Goal: Task Accomplishment & Management: Manage account settings

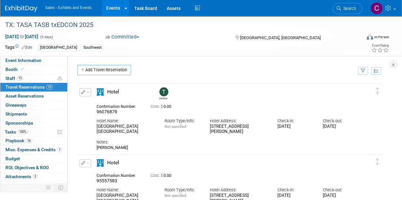
click at [123, 7] on link "Events" at bounding box center [112, 8] width 23 height 16
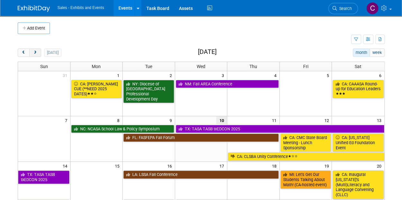
click at [39, 50] on button "next" at bounding box center [35, 53] width 12 height 8
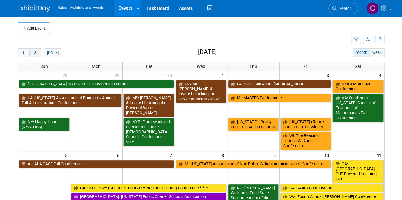
click at [39, 50] on button "next" at bounding box center [35, 53] width 12 height 8
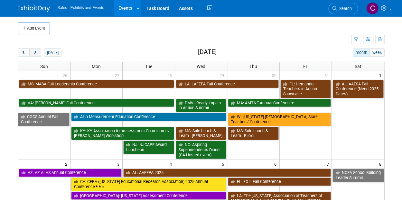
click at [39, 50] on button "next" at bounding box center [35, 53] width 12 height 8
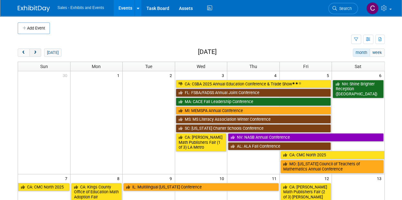
click at [39, 50] on button "next" at bounding box center [35, 53] width 12 height 8
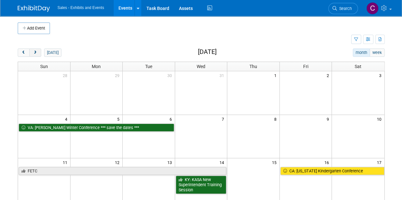
click at [39, 50] on button "next" at bounding box center [35, 53] width 12 height 8
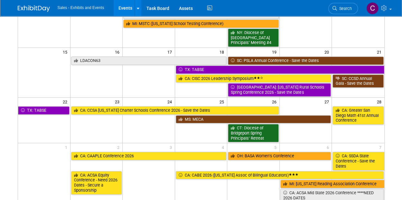
scroll to position [132, 0]
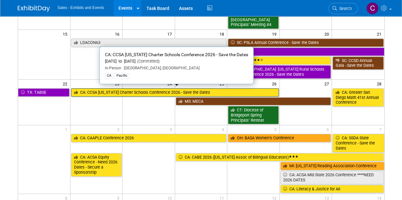
click at [122, 91] on link "CA: CCSA California Charter Schools Conference 2026 - Save the Dates" at bounding box center [174, 92] width 207 height 8
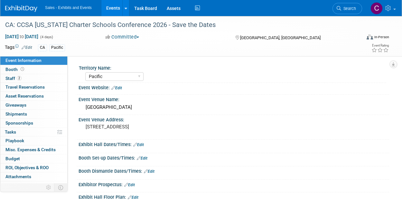
select select "Pacific"
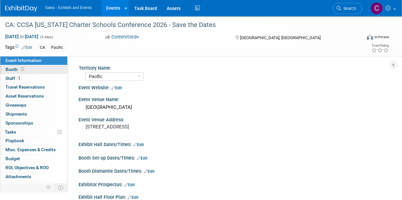
click at [5, 71] on span "Booth" at bounding box center [15, 69] width 20 height 5
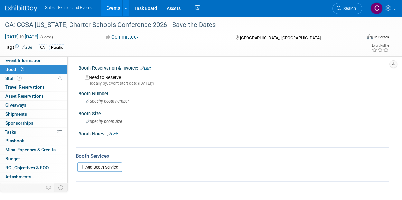
click at [150, 66] on link "Edit" at bounding box center [145, 68] width 11 height 5
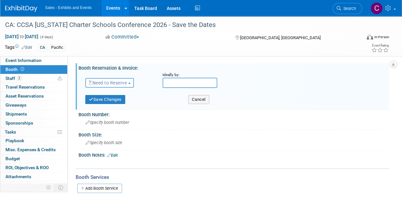
click at [110, 85] on span "Need to Reserve" at bounding box center [107, 82] width 38 height 5
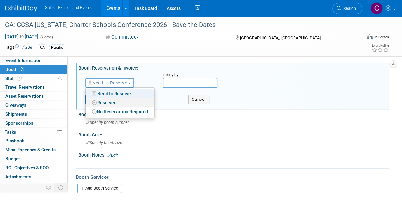
click at [111, 104] on link "Reserved" at bounding box center [120, 102] width 69 height 9
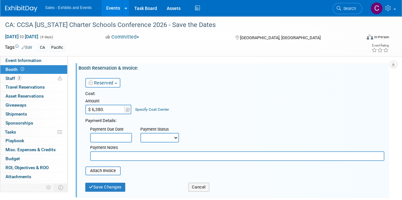
type input "$ 6,380.00"
click at [157, 138] on select "Not Paid Yet Partially Paid Paid in Full" at bounding box center [159, 138] width 39 height 10
select select "3"
click at [140, 133] on select "Not Paid Yet Partially Paid Paid in Full" at bounding box center [159, 138] width 39 height 10
click at [107, 190] on button "Save Changes" at bounding box center [105, 187] width 40 height 9
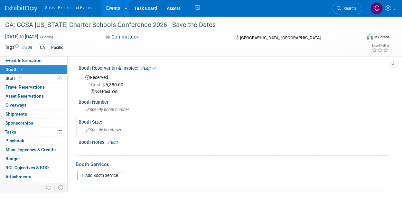
click at [96, 127] on div "Specify booth size" at bounding box center [233, 130] width 301 height 10
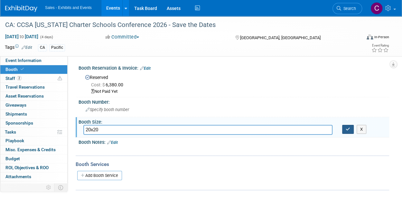
type input "20x20"
click at [349, 126] on button "button" at bounding box center [348, 129] width 12 height 9
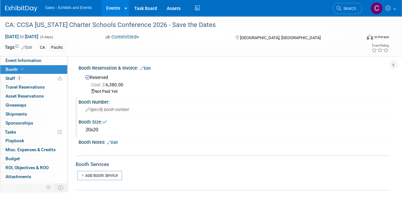
click at [99, 109] on span "Specify booth number" at bounding box center [107, 109] width 43 height 5
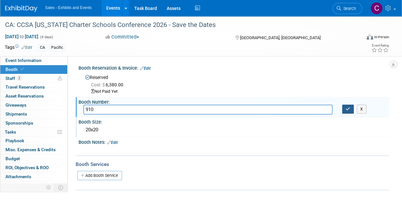
type input "910"
click at [349, 107] on icon "button" at bounding box center [347, 109] width 5 height 4
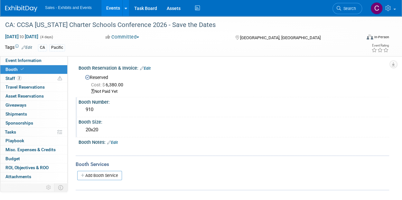
click at [145, 67] on link "Edit" at bounding box center [145, 68] width 11 height 5
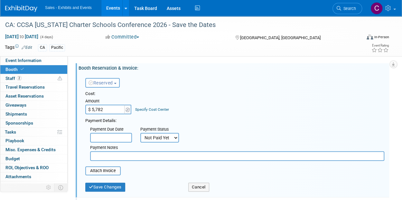
type input "$ 5,782.00"
click at [179, 86] on div "Reserved Need to Reserve Reserved No Reservation Required Ideally by:" at bounding box center [234, 81] width 308 height 19
click at [171, 139] on select "Not Paid Yet Partially Paid Paid in Full" at bounding box center [159, 138] width 39 height 10
select select "1"
click at [140, 133] on select "Not Paid Yet Partially Paid Paid in Full" at bounding box center [159, 138] width 39 height 10
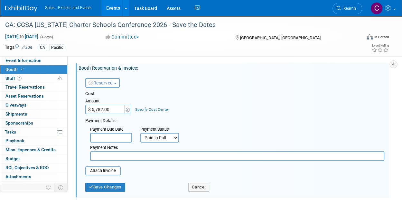
click at [126, 156] on input "text" at bounding box center [237, 156] width 294 height 10
type input "amex - includes ALLY26 discount -$598"
click at [117, 189] on button "Save Changes" at bounding box center [105, 187] width 40 height 9
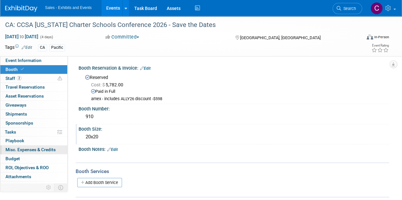
click at [17, 151] on span "Misc. Expenses & Credits 0" at bounding box center [30, 149] width 50 height 5
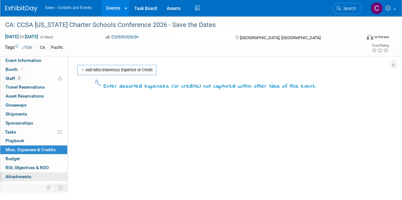
click at [23, 176] on span "Attachments 0" at bounding box center [18, 176] width 26 height 5
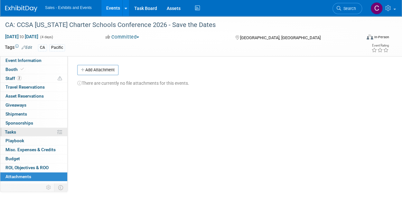
click at [15, 133] on span "Tasks 0%" at bounding box center [10, 132] width 11 height 5
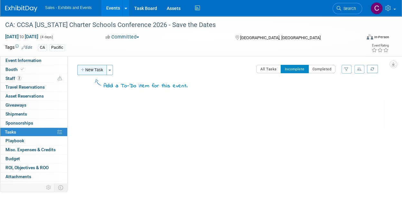
click at [96, 70] on button "New Task" at bounding box center [92, 70] width 30 height 10
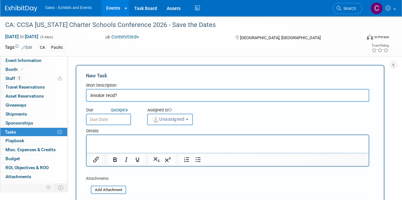
click at [89, 95] on input "invoice recd?" at bounding box center [227, 95] width 283 height 13
type input "paid invoice recd?"
click at [120, 127] on div "Details" at bounding box center [227, 129] width 283 height 9
click at [118, 117] on input "text" at bounding box center [108, 120] width 45 height 12
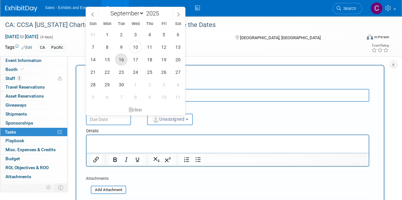
click at [123, 58] on span "16" at bounding box center [121, 59] width 13 height 13
type input "Sep 16, 2025"
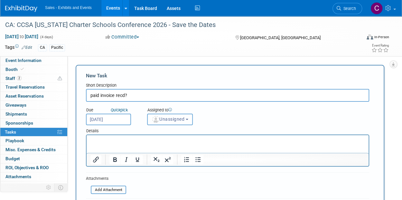
click at [188, 114] on button "Unassigned" at bounding box center [170, 120] width 46 height 12
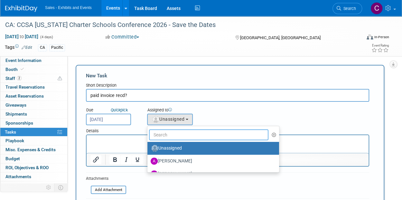
click at [186, 133] on input "text" at bounding box center [208, 135] width 119 height 11
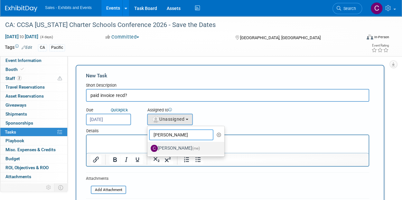
type input "[PERSON_NAME]"
click at [183, 154] on link "[PERSON_NAME] (me)" at bounding box center [185, 148] width 77 height 13
click at [180, 149] on label "[PERSON_NAME] (me)" at bounding box center [183, 148] width 67 height 10
click at [148, 149] on input "[PERSON_NAME] (me)" at bounding box center [146, 148] width 4 height 4
select select "a9e3834d-668b-4315-a5d4-069993be606a"
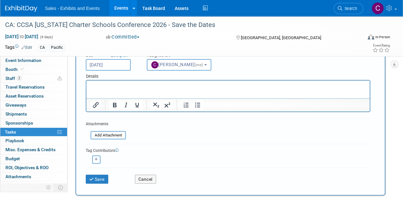
scroll to position [89, 0]
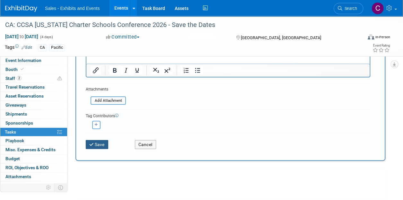
click at [99, 146] on button "Save" at bounding box center [97, 144] width 23 height 9
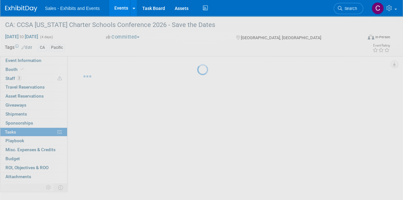
scroll to position [1, 0]
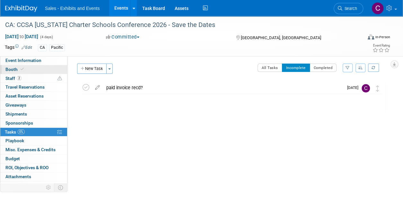
click at [13, 68] on span "Booth" at bounding box center [15, 69] width 20 height 5
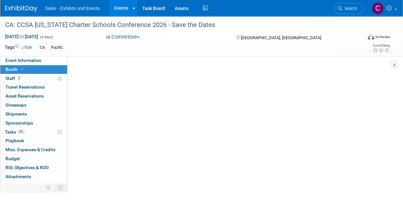
scroll to position [0, 0]
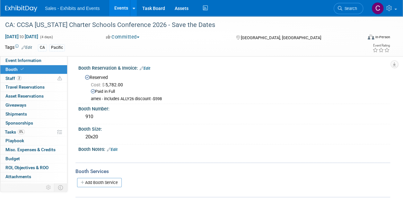
click at [149, 66] on link "Edit" at bounding box center [145, 68] width 11 height 5
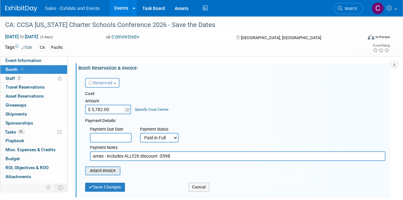
click at [96, 172] on input "file" at bounding box center [81, 171] width 77 height 8
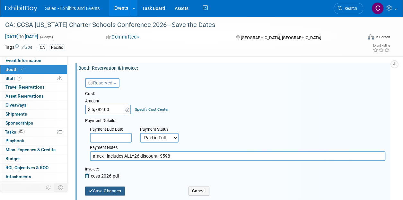
click at [111, 194] on button "Save Changes" at bounding box center [105, 191] width 40 height 9
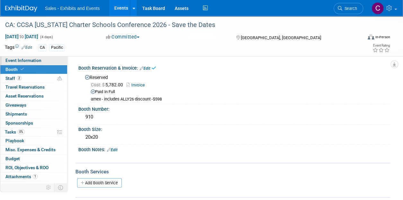
click at [18, 64] on link "Event Information" at bounding box center [33, 60] width 67 height 9
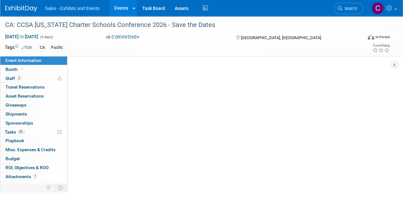
select select "Pacific"
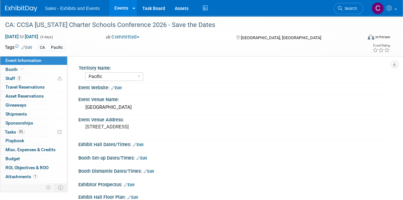
click at [120, 88] on link "Edit" at bounding box center [116, 88] width 11 height 5
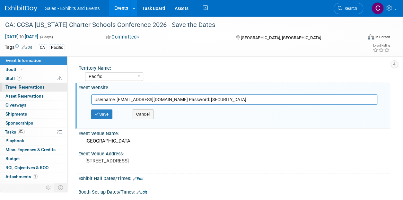
drag, startPoint x: 209, startPoint y: 100, endPoint x: 17, endPoint y: 88, distance: 192.6
click at [17, 88] on div "Event Information Event Info Booth Booth 2 Staff 2 Staff 0 Travel Reservations …" at bounding box center [201, 156] width 403 height 280
paste input "https://www.charterconference.org/2026/exhibitors/services/welcome.php"
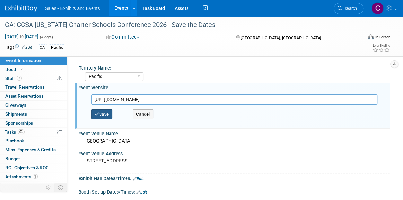
type input "https://www.charterconference.org/2026/exhibitors/services/welcome.php"
click at [106, 114] on button "Save" at bounding box center [101, 115] width 21 height 10
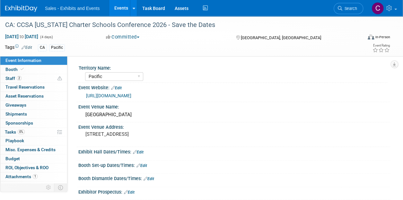
click at [123, 5] on link "Events" at bounding box center [120, 8] width 23 height 16
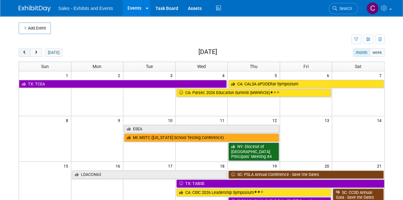
click at [23, 51] on span "prev" at bounding box center [24, 53] width 5 height 4
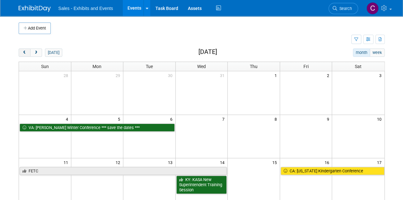
click at [23, 51] on span "prev" at bounding box center [24, 53] width 5 height 4
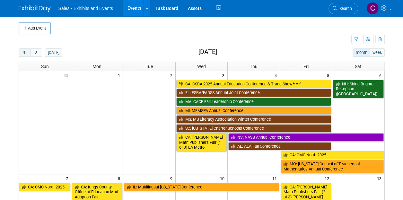
click at [23, 51] on span "prev" at bounding box center [24, 53] width 5 height 4
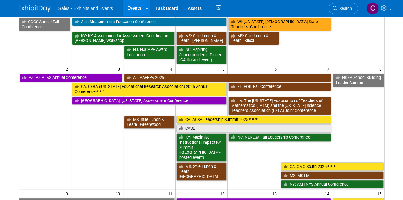
scroll to position [170, 0]
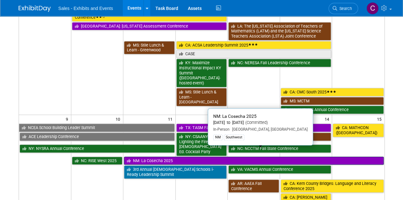
click at [161, 157] on link "NM: La Cosecha 2025" at bounding box center [254, 161] width 260 height 8
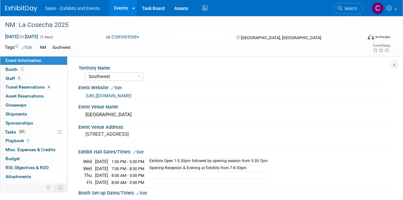
select select "Southwest"
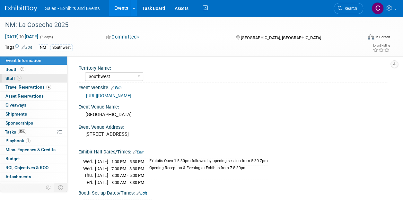
click at [6, 78] on span "Staff 5" at bounding box center [13, 78] width 16 height 5
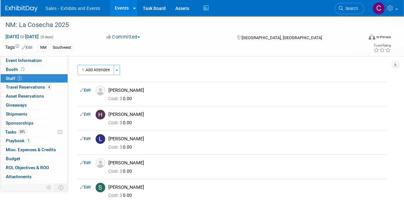
scroll to position [35, 0]
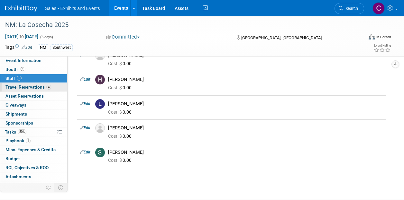
click at [17, 86] on span "Travel Reservations 4" at bounding box center [28, 87] width 46 height 5
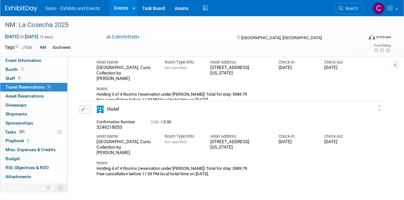
scroll to position [217, 0]
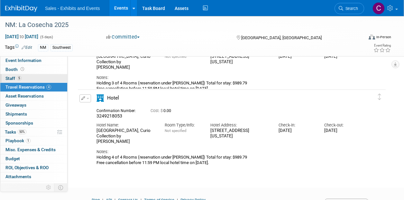
click at [10, 80] on span "Staff 5" at bounding box center [13, 78] width 16 height 5
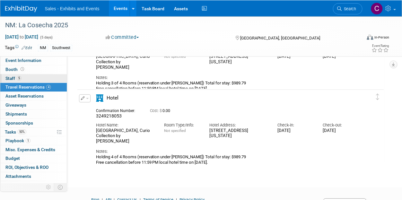
scroll to position [0, 0]
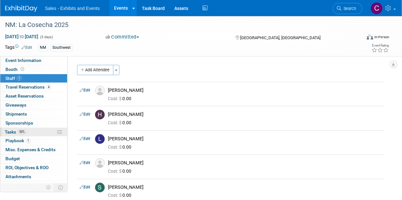
click at [12, 131] on span "Tasks 50%" at bounding box center [16, 132] width 22 height 5
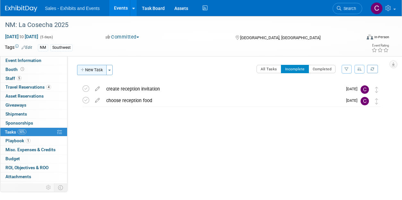
click at [90, 72] on button "New Task" at bounding box center [92, 70] width 30 height 10
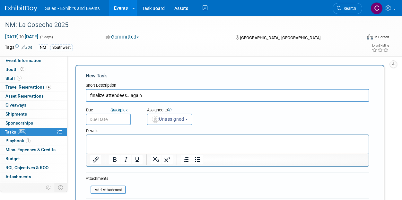
type input "finalize attendees...again"
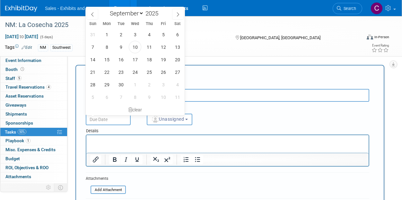
click at [107, 124] on input "text" at bounding box center [108, 120] width 45 height 12
click at [138, 58] on span "17" at bounding box center [135, 59] width 13 height 13
type input "[DATE]"
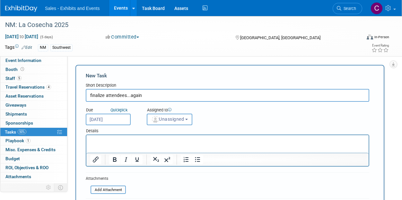
click at [186, 112] on div "Assigned to" at bounding box center [179, 110] width 64 height 6
click at [181, 121] on span "Unassigned" at bounding box center [167, 119] width 33 height 5
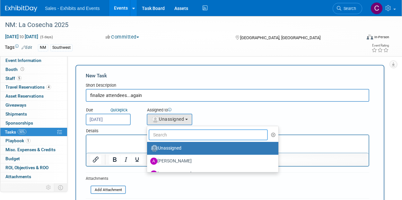
click at [186, 139] on input "text" at bounding box center [208, 135] width 119 height 11
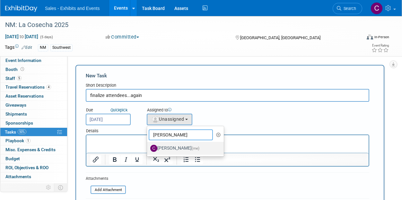
type input "[PERSON_NAME]"
click at [184, 147] on label "[PERSON_NAME] (me)" at bounding box center [183, 148] width 67 height 10
click at [148, 147] on input "[PERSON_NAME] (me)" at bounding box center [146, 148] width 4 height 4
select select "a9e3834d-668b-4315-a5d4-069993be606a"
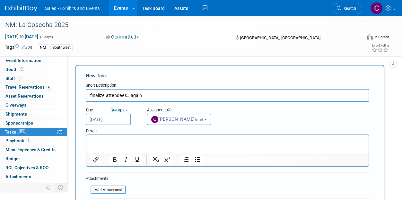
click at [149, 101] on input "finalize attendees...again" at bounding box center [228, 95] width 284 height 13
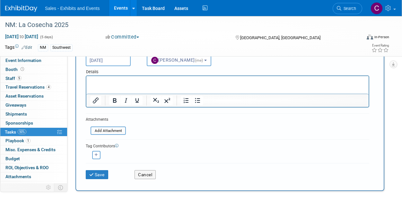
scroll to position [82, 0]
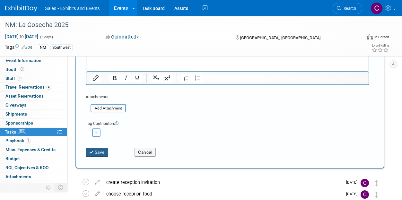
type input "finalize attendees again with [PERSON_NAME]"
click at [96, 155] on button "Save" at bounding box center [97, 152] width 23 height 9
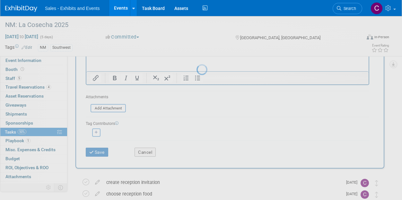
scroll to position [1, 0]
